Goal: Task Accomplishment & Management: Manage account settings

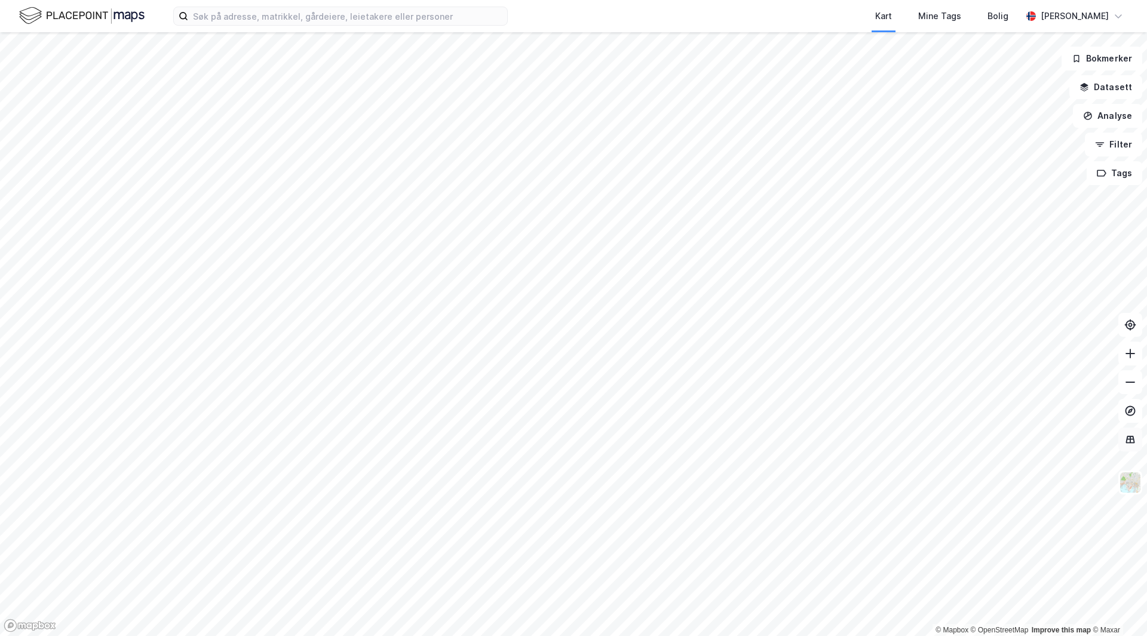
click at [1130, 442] on icon at bounding box center [1130, 440] width 9 height 8
click at [1127, 329] on icon at bounding box center [1131, 325] width 12 height 12
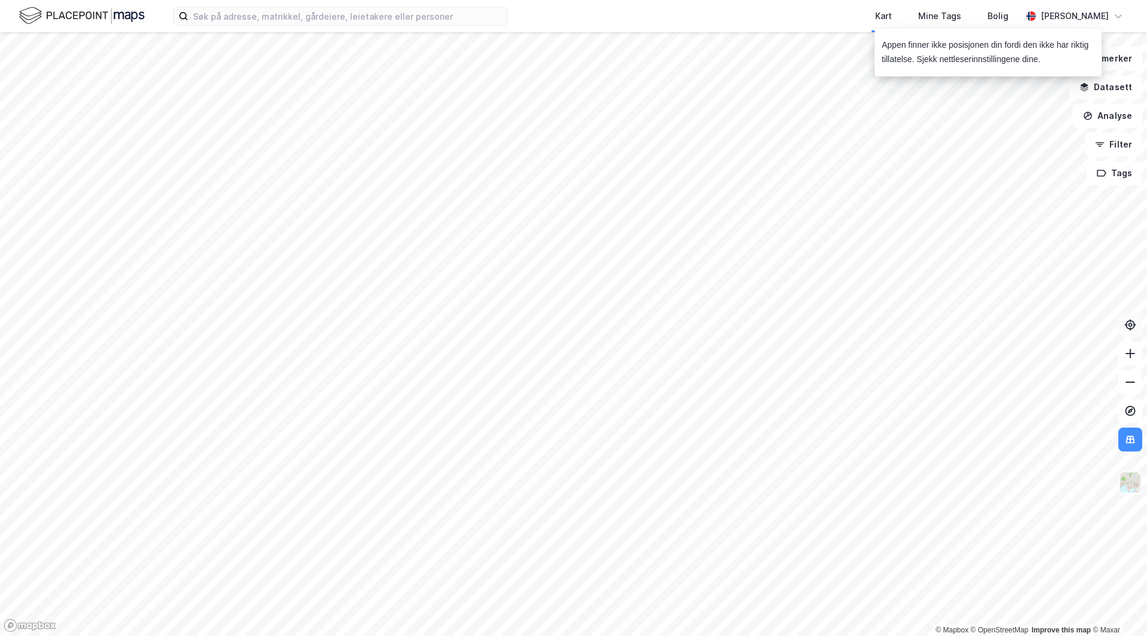
click at [1123, 485] on img at bounding box center [1130, 483] width 23 height 23
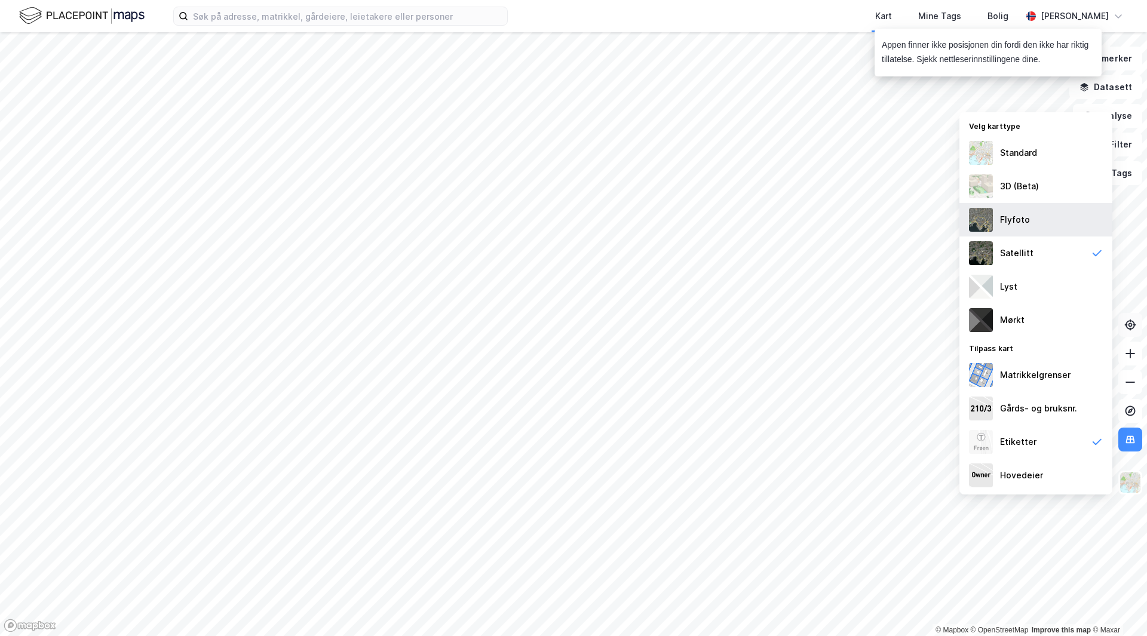
click at [1045, 224] on div "Flyfoto" at bounding box center [1036, 219] width 153 height 33
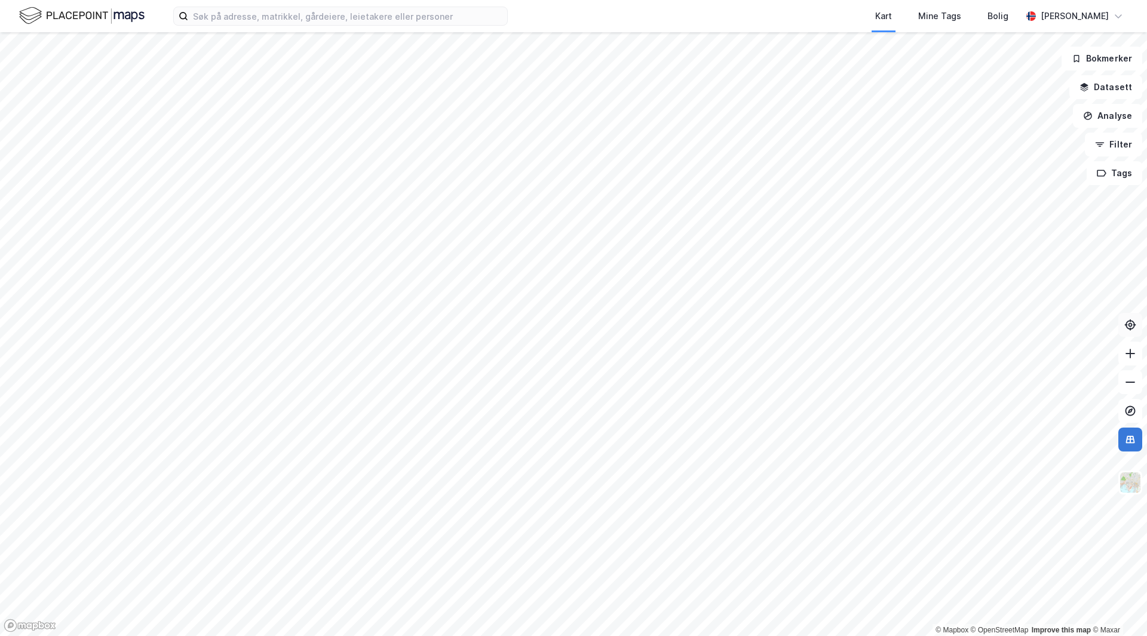
click at [1133, 436] on icon at bounding box center [1130, 440] width 9 height 8
click at [1129, 435] on icon at bounding box center [1131, 440] width 12 height 12
click at [1119, 437] on button at bounding box center [1131, 440] width 24 height 24
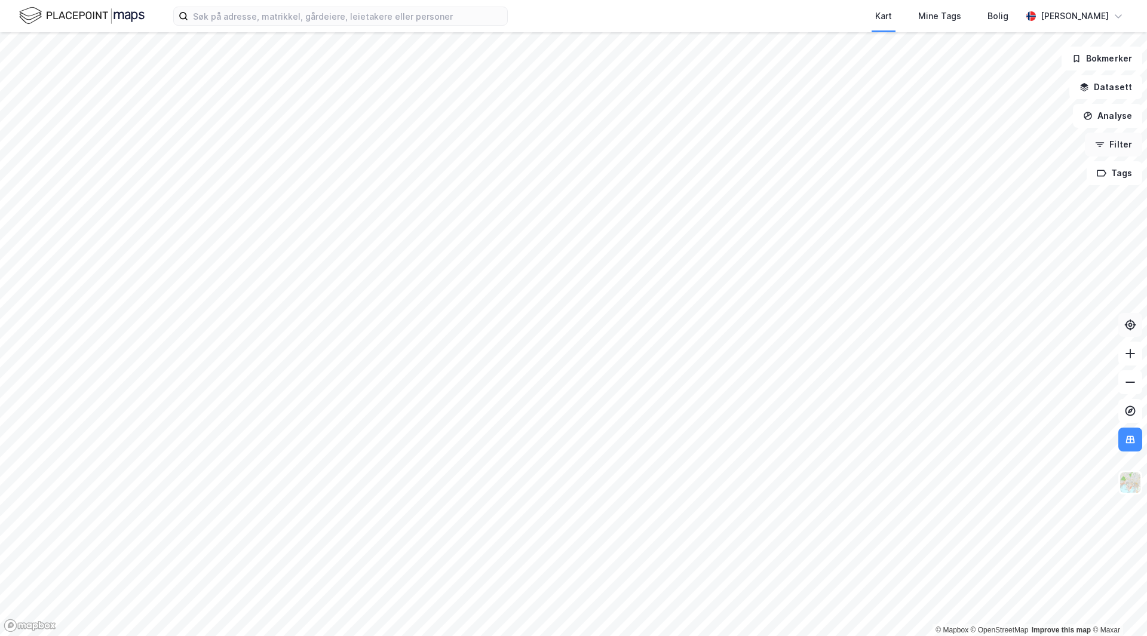
click at [1120, 146] on button "Filter" at bounding box center [1113, 145] width 57 height 24
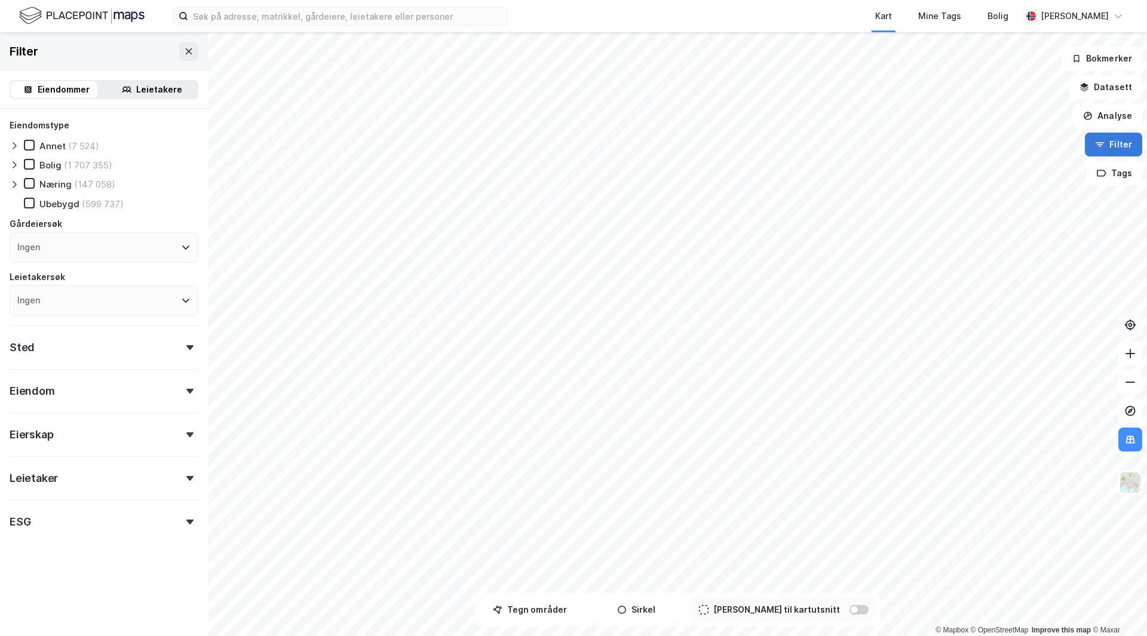
click at [1116, 145] on button "Filter" at bounding box center [1113, 145] width 57 height 24
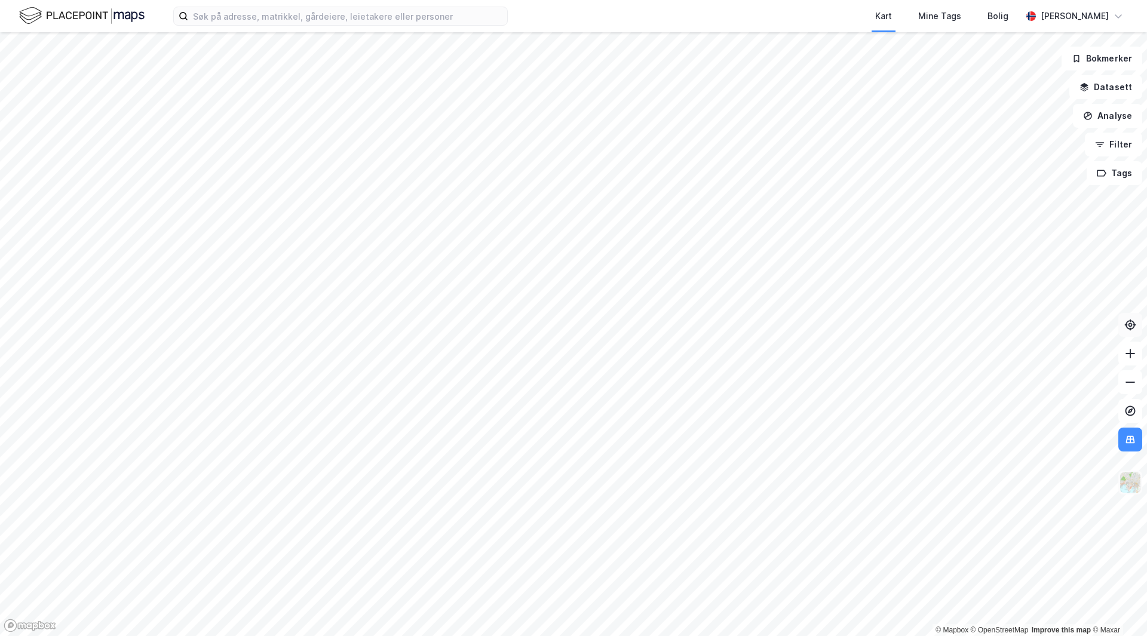
click at [1126, 486] on img at bounding box center [1130, 483] width 23 height 23
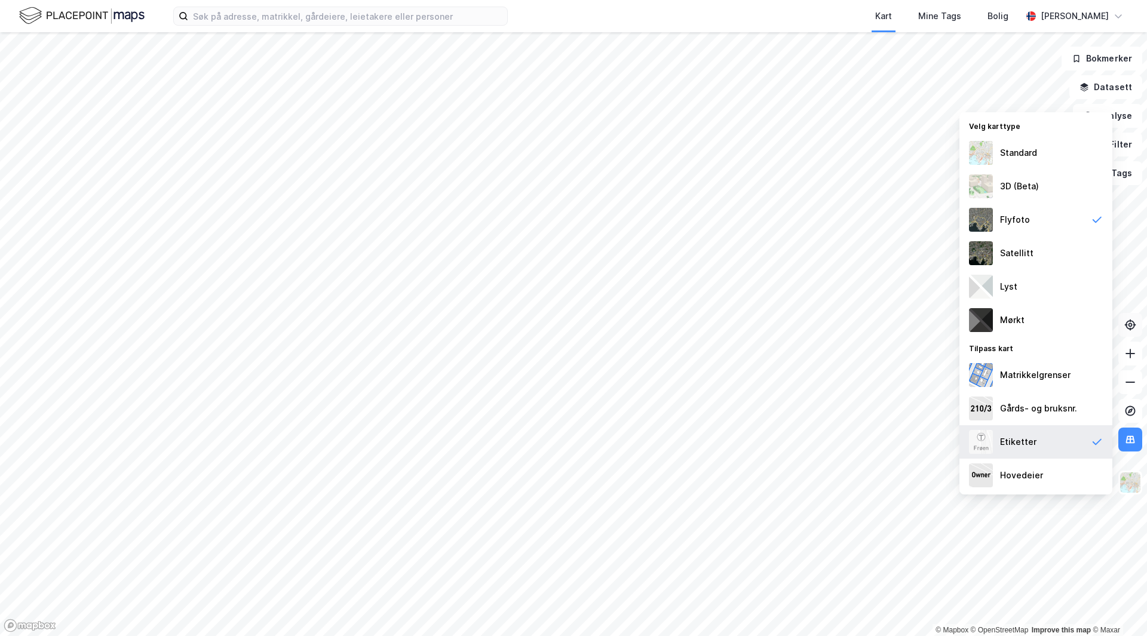
click at [1067, 450] on div "Etiketter" at bounding box center [1036, 441] width 153 height 33
click at [1132, 477] on img at bounding box center [1130, 483] width 23 height 23
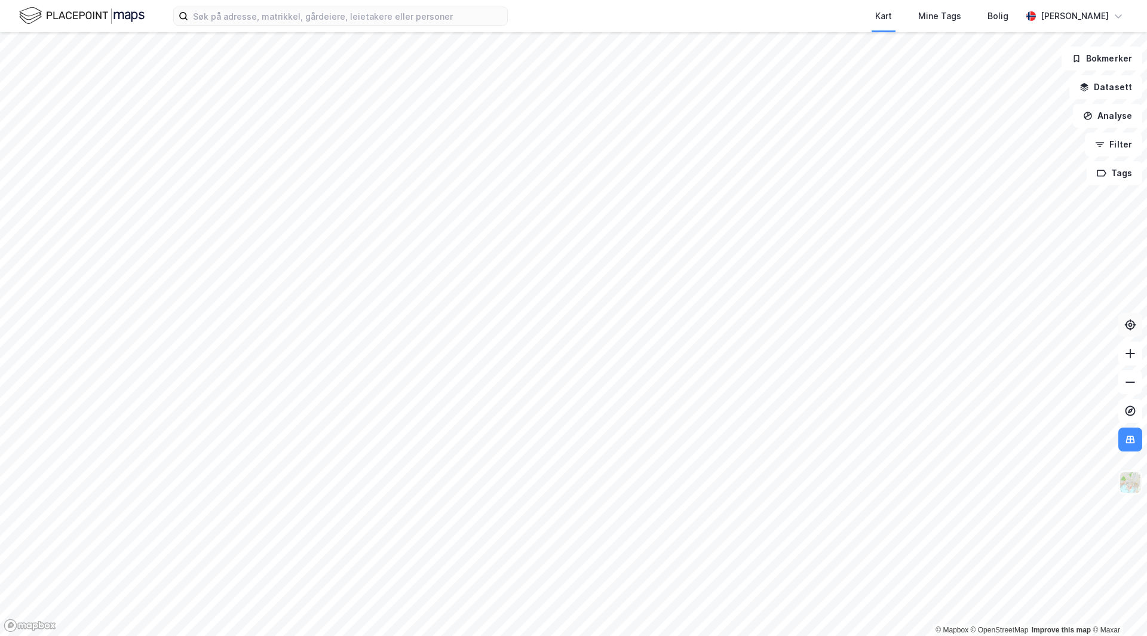
click at [1129, 490] on img at bounding box center [1130, 483] width 23 height 23
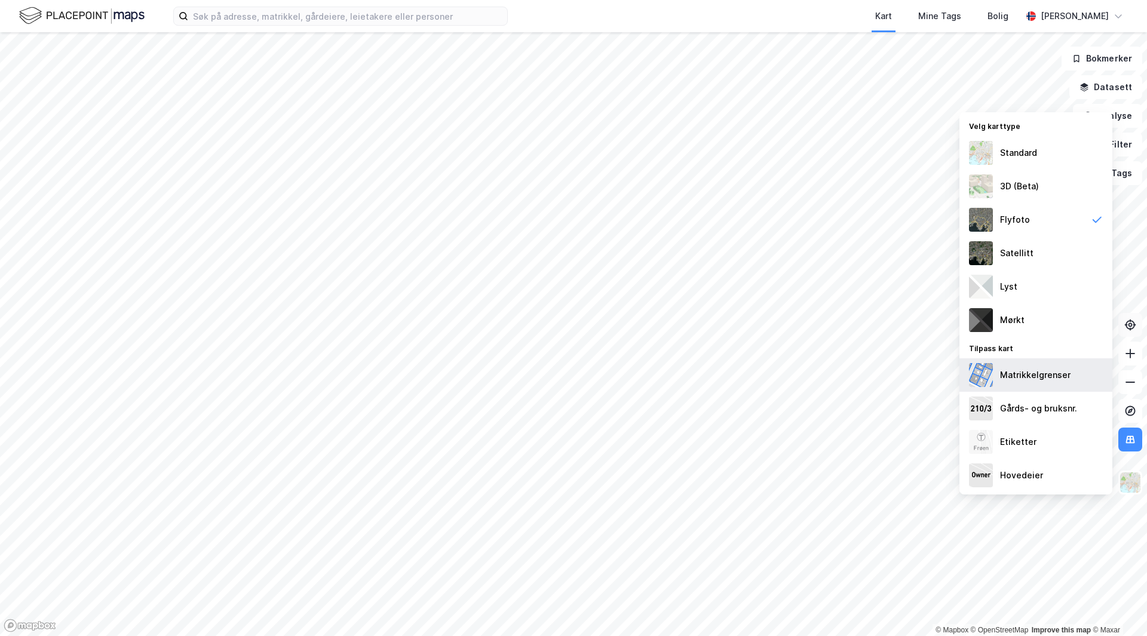
click at [1034, 381] on div "Matrikkelgrenser" at bounding box center [1035, 375] width 71 height 14
click at [1031, 378] on div "Matrikkelgrenser" at bounding box center [1035, 375] width 71 height 14
click at [1030, 285] on div "Lyst" at bounding box center [1036, 286] width 153 height 33
click at [1022, 152] on div "Standard" at bounding box center [1018, 153] width 37 height 14
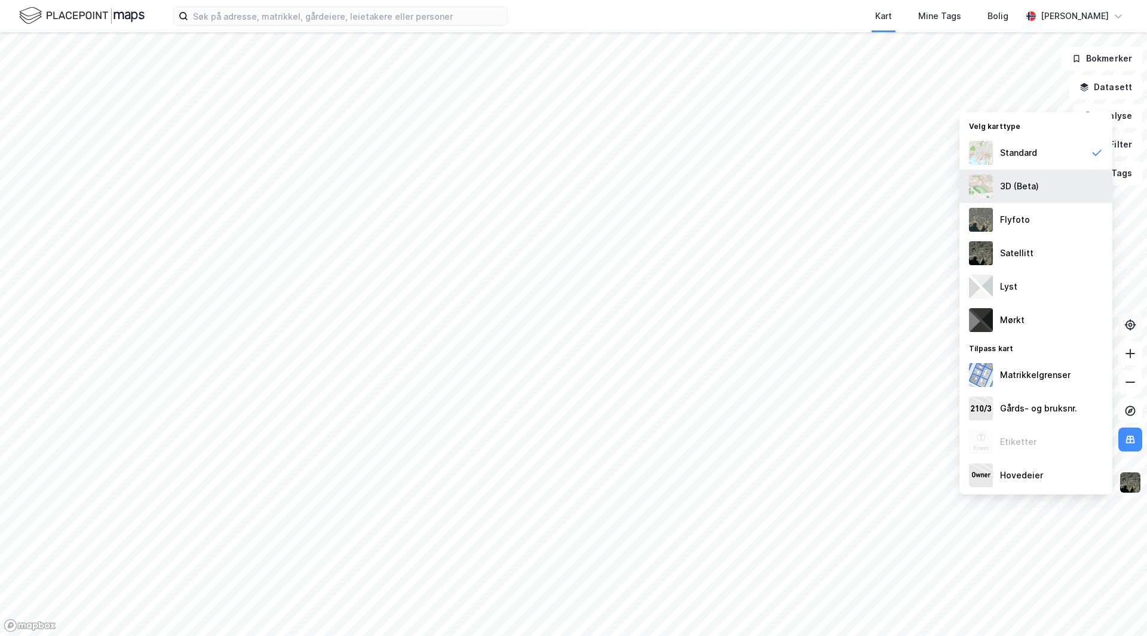
click at [1033, 180] on div "3D (Beta)" at bounding box center [1019, 186] width 39 height 14
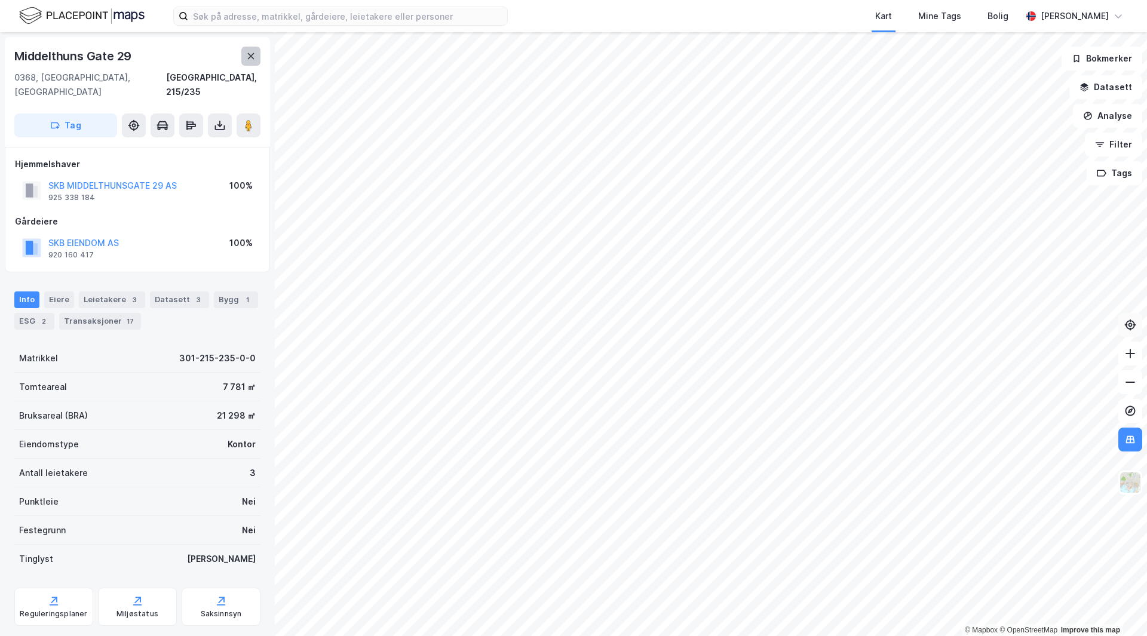
click at [255, 49] on button at bounding box center [250, 56] width 19 height 19
click at [88, 114] on button "Tag" at bounding box center [65, 126] width 103 height 24
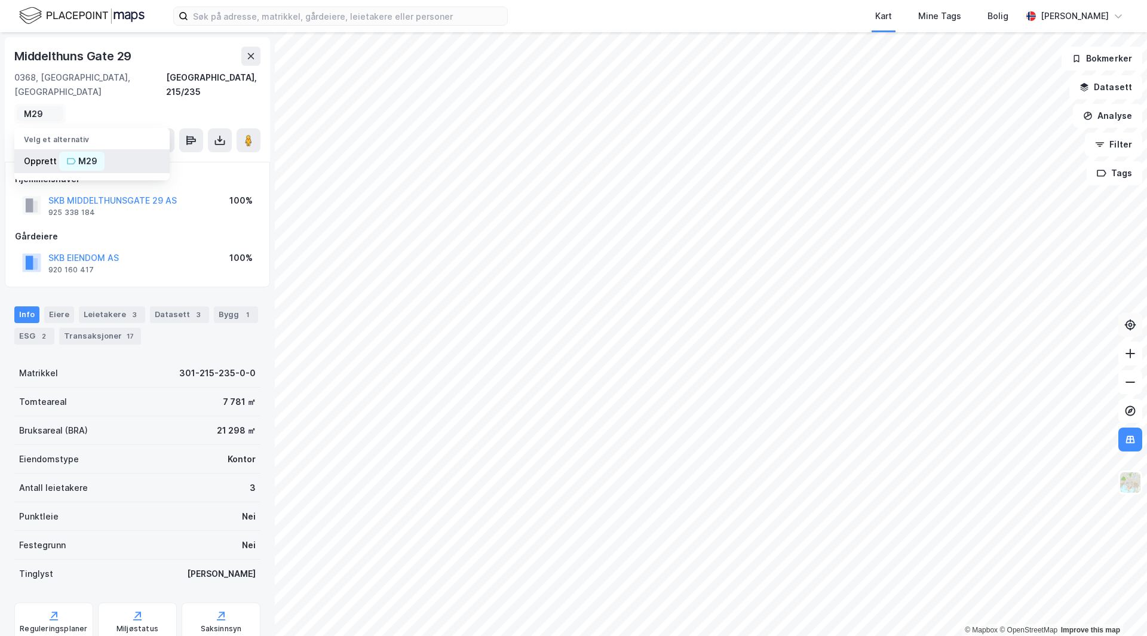
type input "M29"
click at [72, 152] on div "M29" at bounding box center [81, 161] width 45 height 19
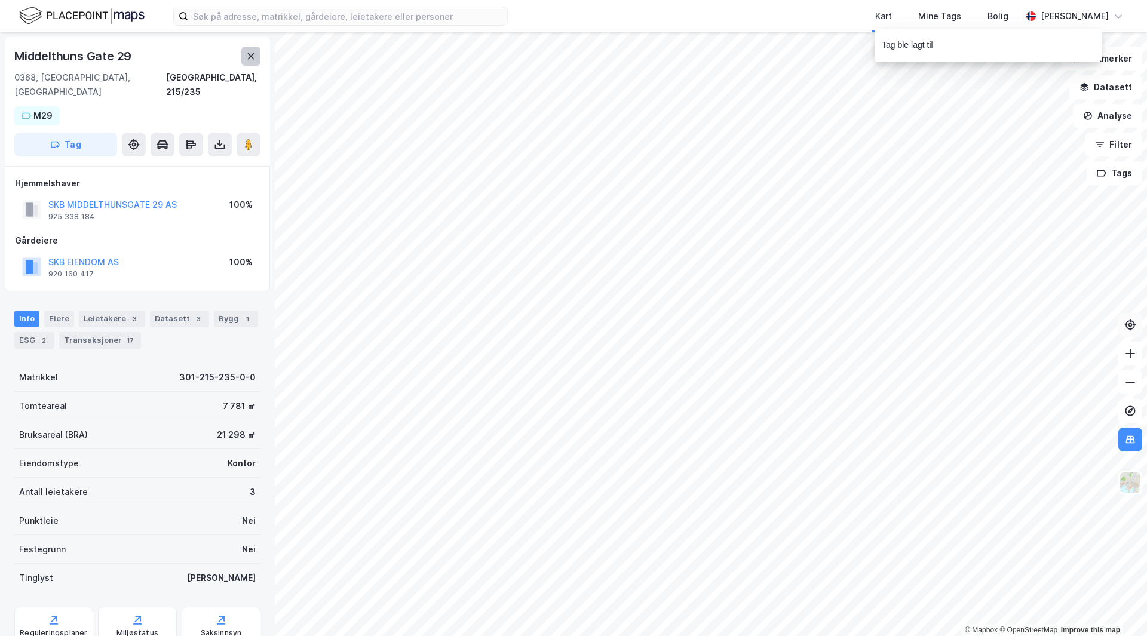
click at [248, 54] on icon at bounding box center [251, 56] width 7 height 6
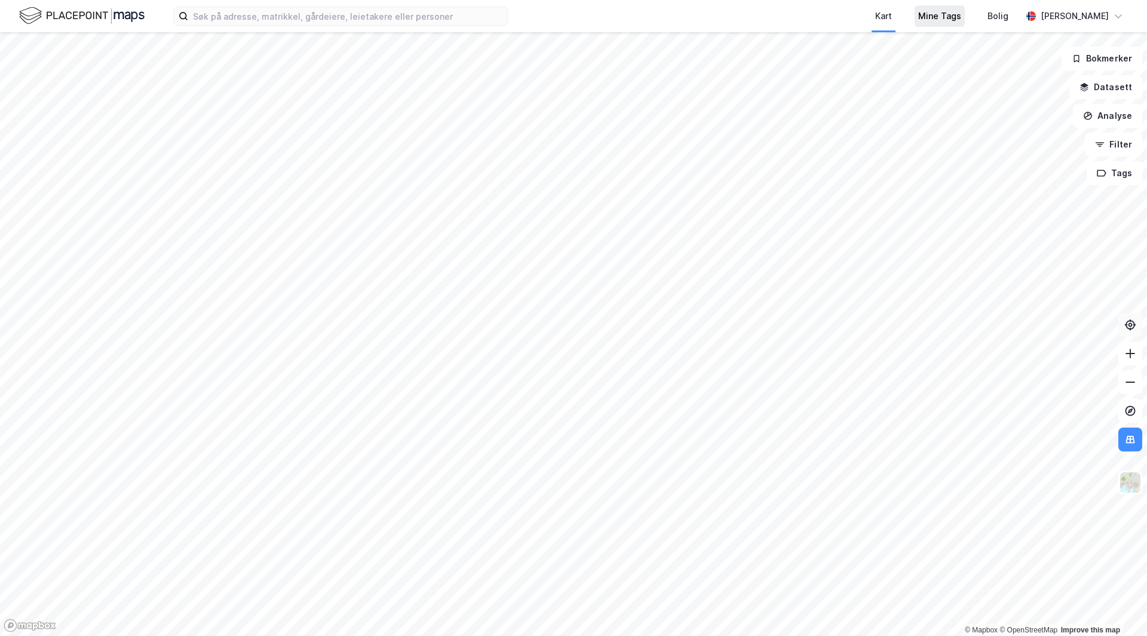
click at [962, 21] on div "Mine Tags" at bounding box center [940, 16] width 43 height 14
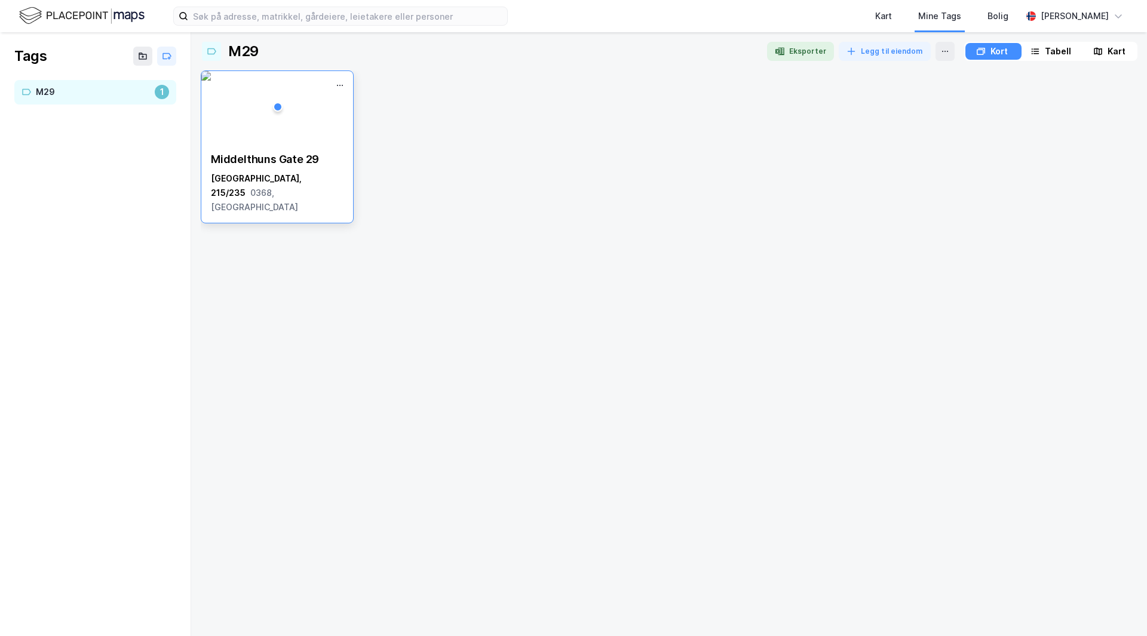
click at [211, 81] on img at bounding box center [206, 76] width 10 height 10
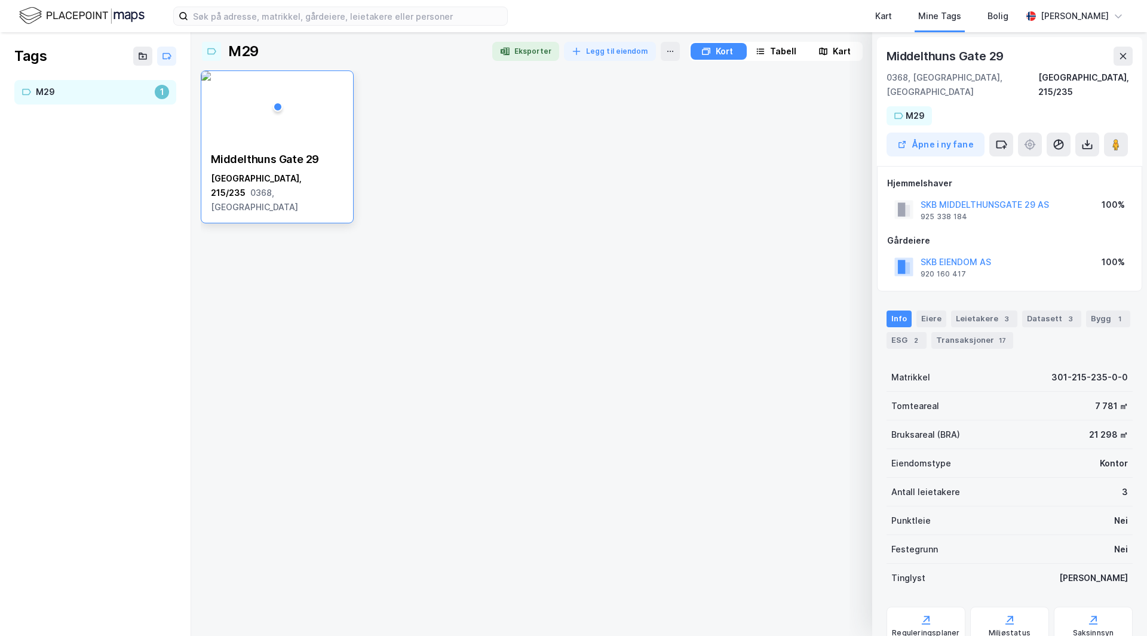
click at [828, 45] on div "Kart" at bounding box center [835, 51] width 54 height 17
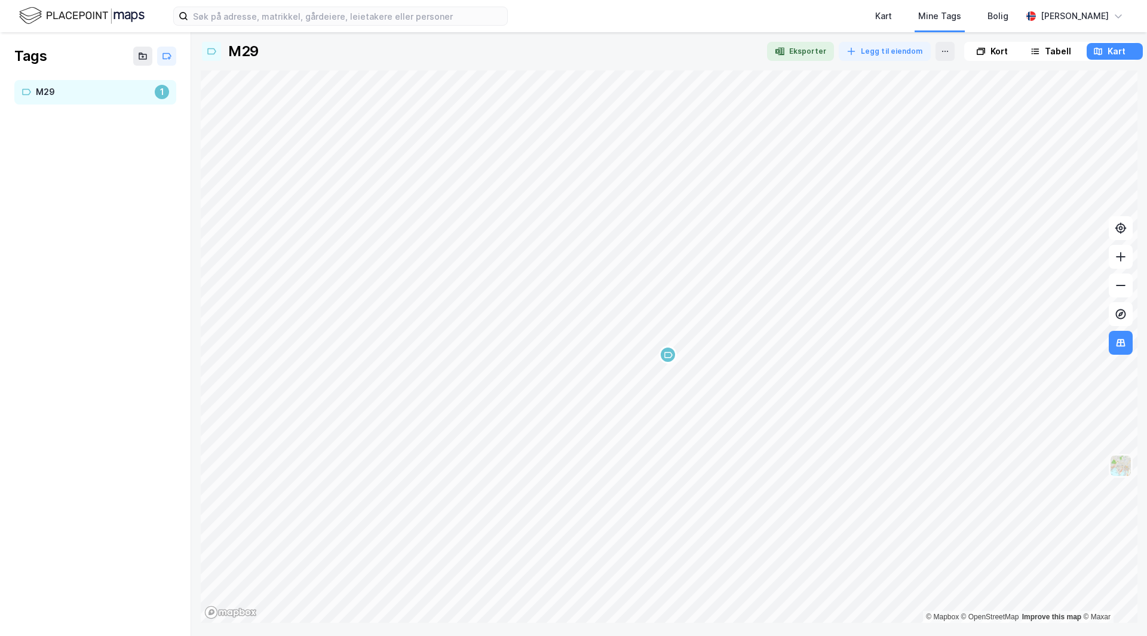
click at [1126, 471] on img at bounding box center [1121, 466] width 23 height 23
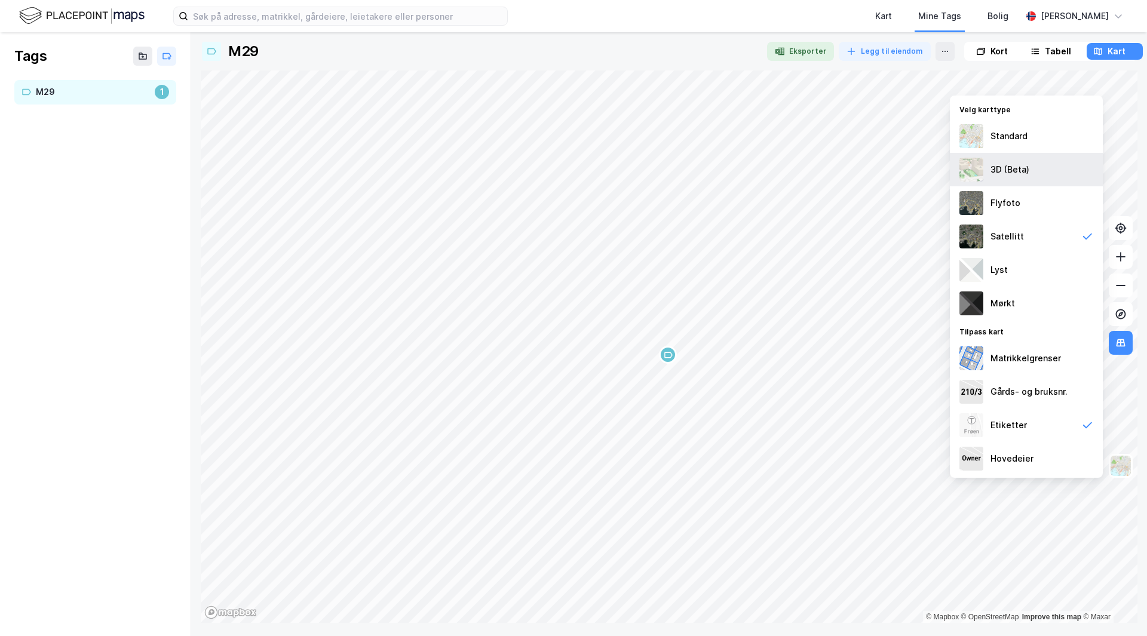
click at [991, 173] on div "3D (Beta)" at bounding box center [1010, 170] width 39 height 14
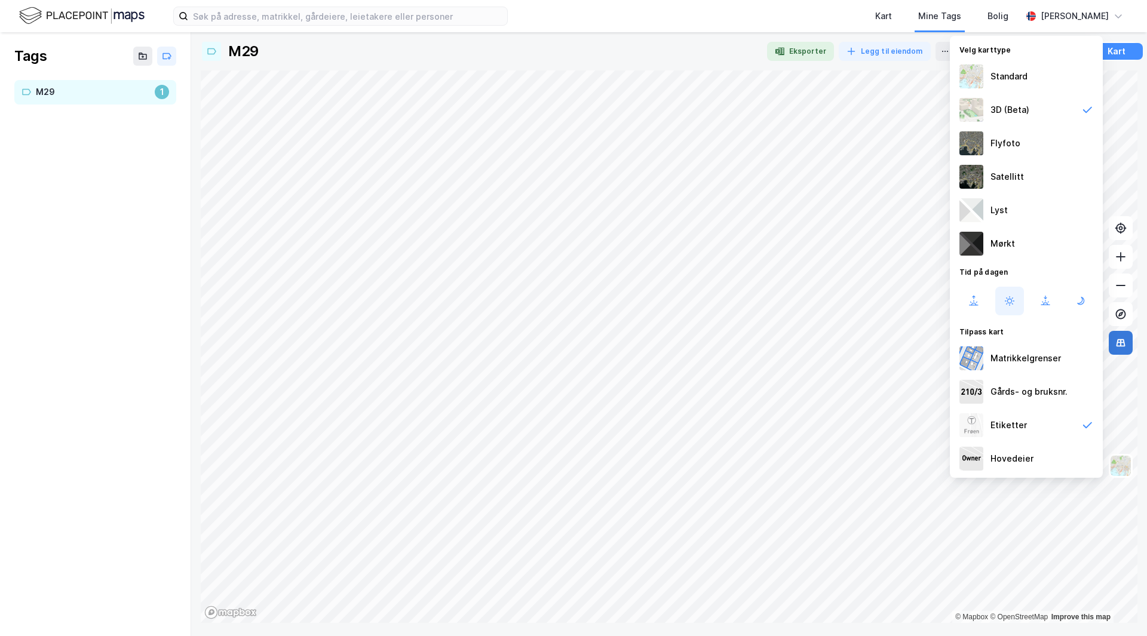
click at [1121, 344] on icon at bounding box center [1121, 342] width 1 height 7
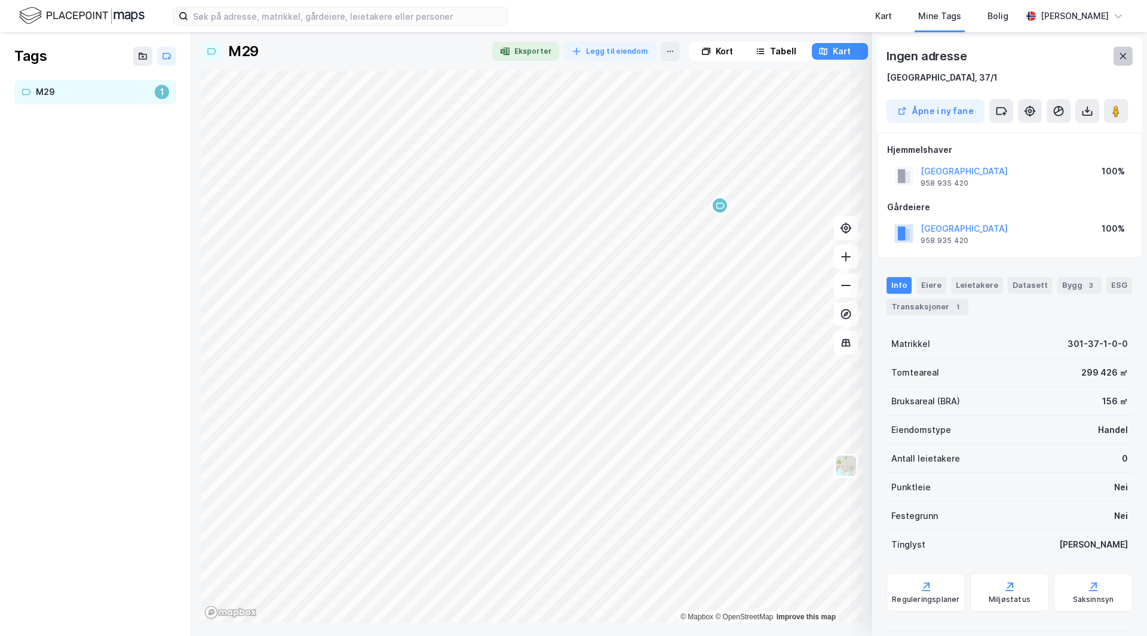
click at [1115, 56] on button at bounding box center [1123, 56] width 19 height 19
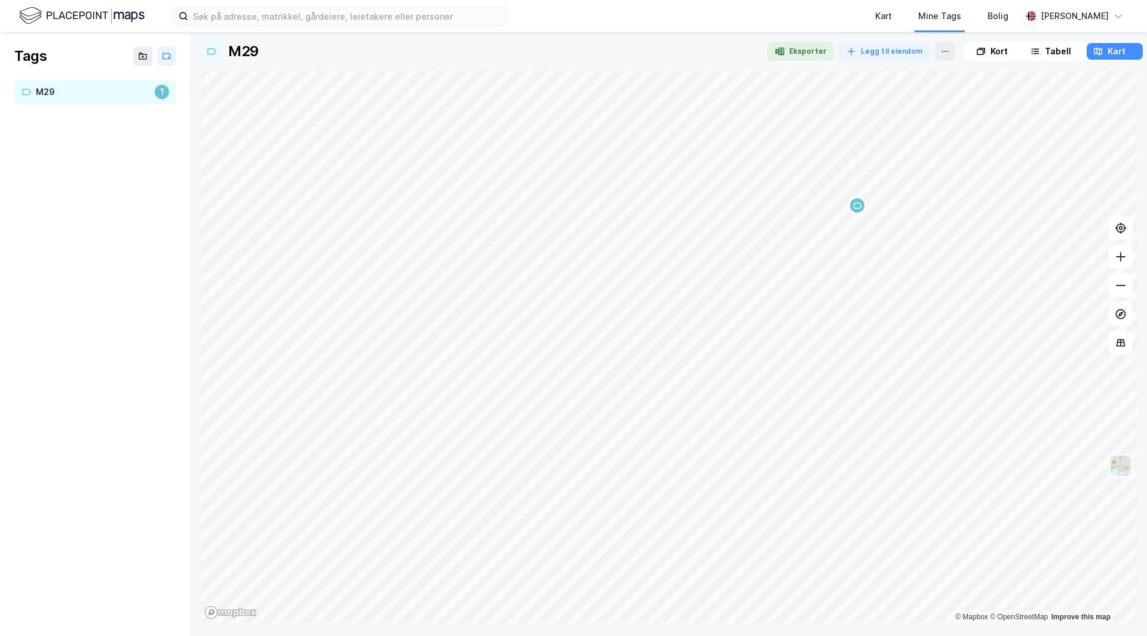
click at [1126, 463] on img at bounding box center [1121, 466] width 23 height 23
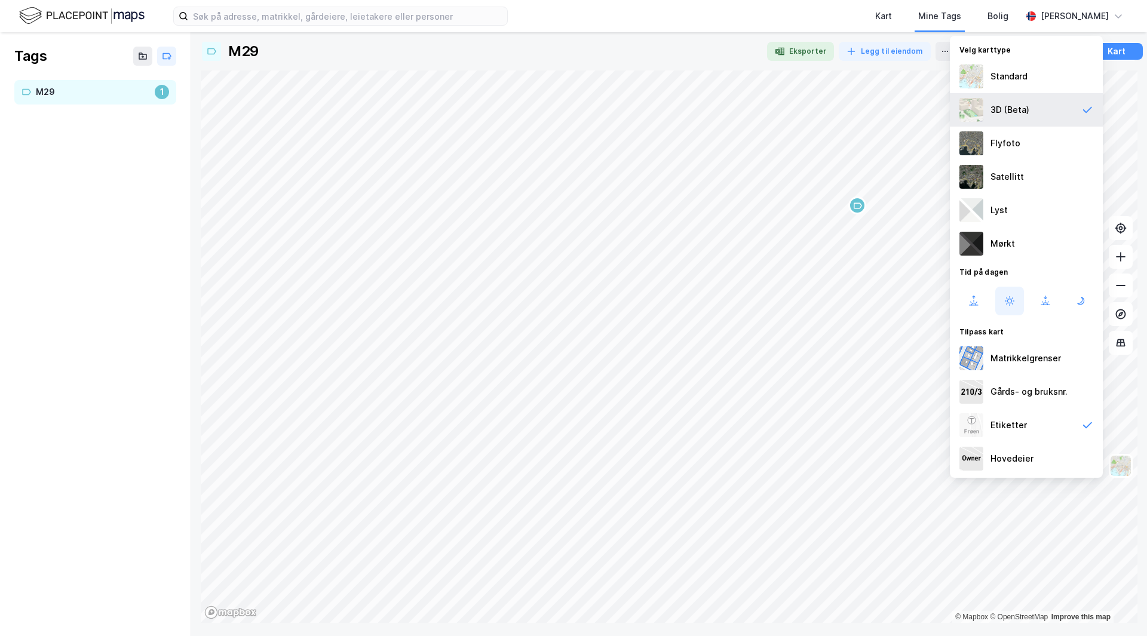
click at [1029, 115] on div "3D (Beta)" at bounding box center [1026, 109] width 153 height 33
click at [1052, 427] on div "Etiketter" at bounding box center [1026, 425] width 153 height 33
click at [1033, 176] on div "Satellitt" at bounding box center [1026, 176] width 153 height 33
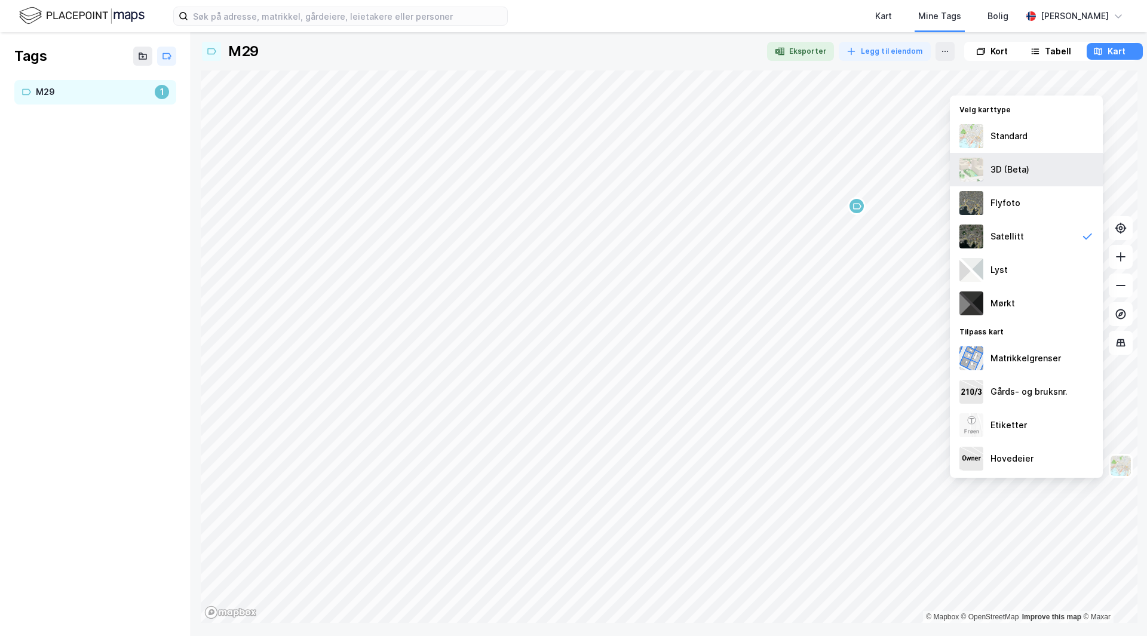
click at [1038, 160] on div "3D (Beta)" at bounding box center [1026, 169] width 153 height 33
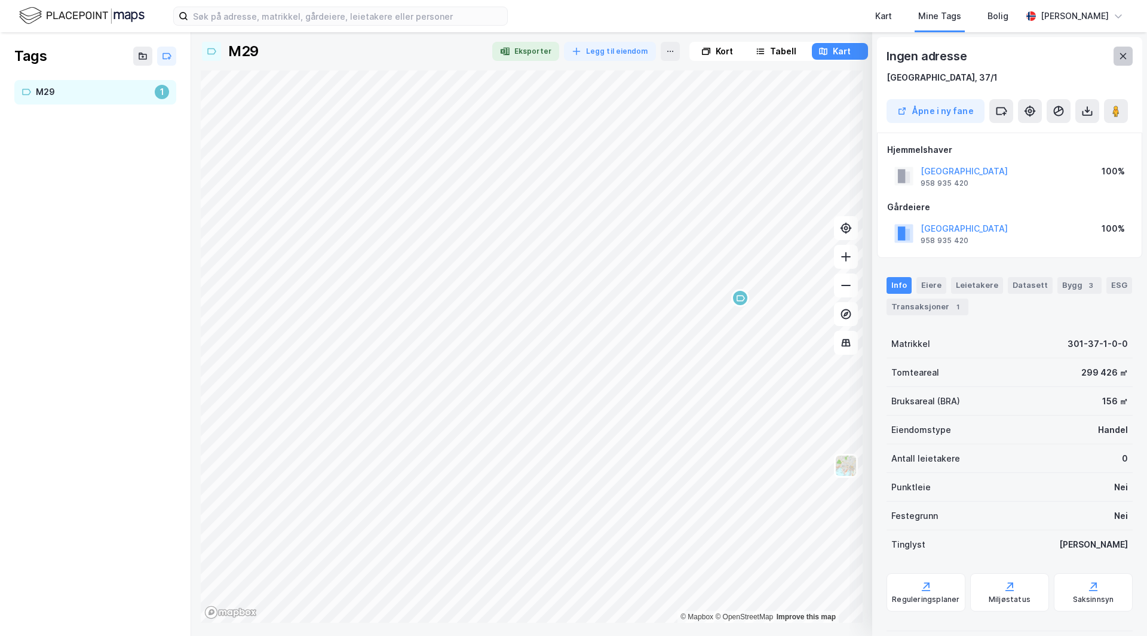
click at [1125, 56] on icon at bounding box center [1124, 56] width 10 height 10
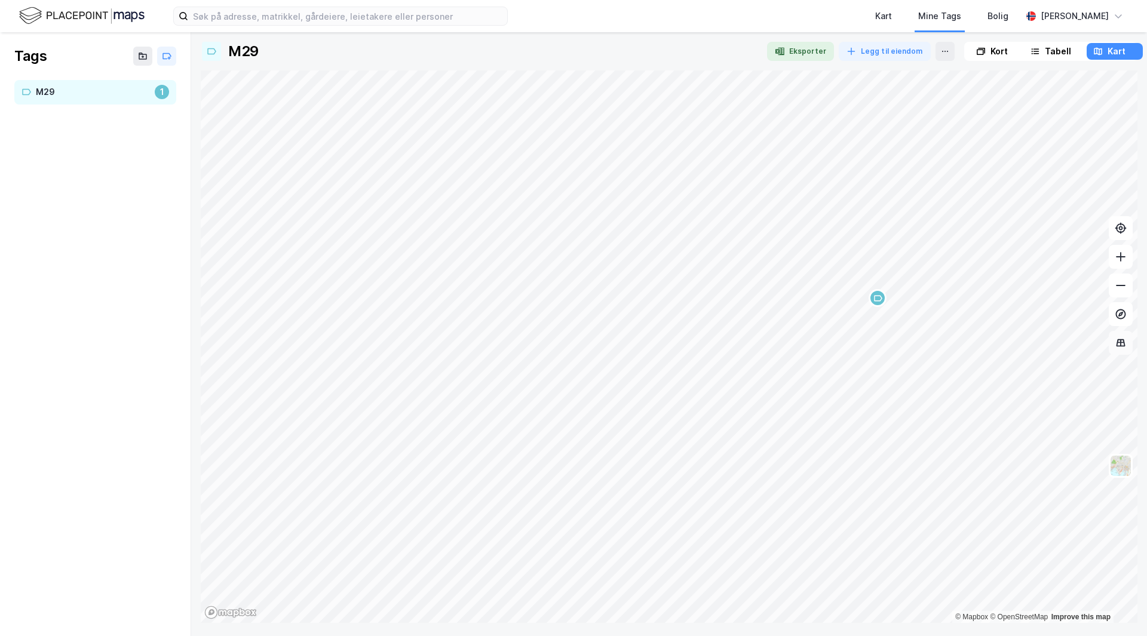
click at [1124, 339] on icon at bounding box center [1121, 343] width 12 height 12
